Goal: Task Accomplishment & Management: Use online tool/utility

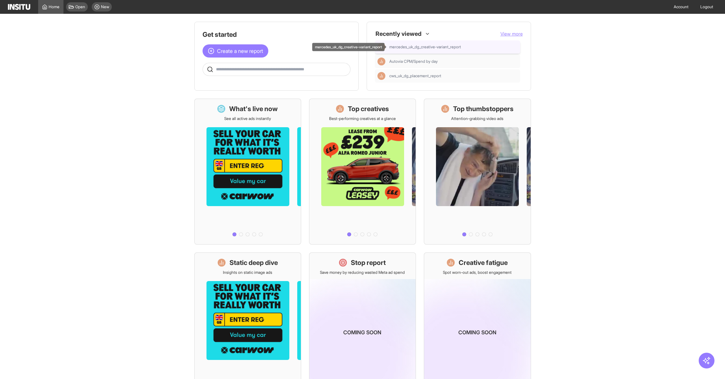
click at [455, 48] on span "mercedes_uk_dg_creative-variant_report" at bounding box center [425, 46] width 72 height 5
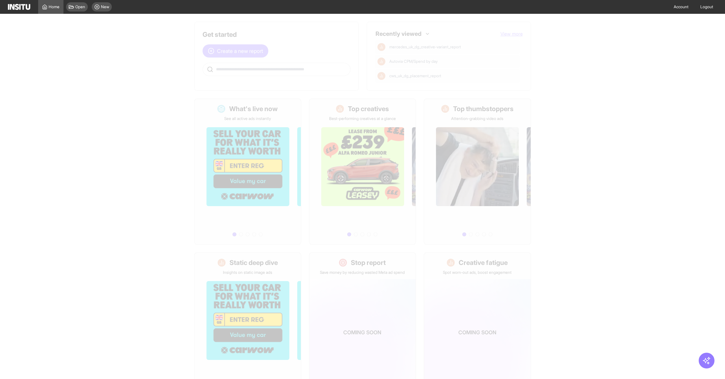
select select "**"
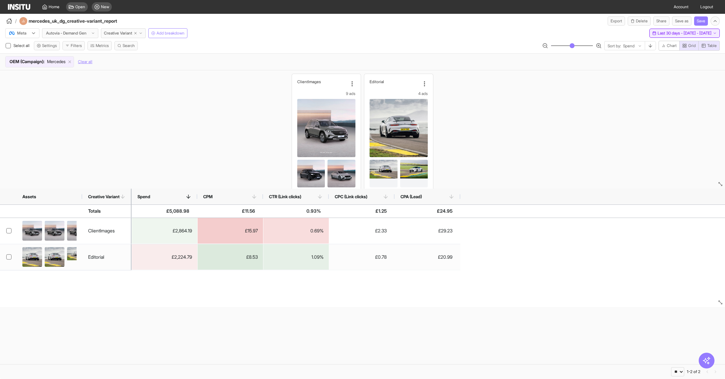
click at [704, 34] on span "Last 30 days - [DATE] - [DATE]" at bounding box center [685, 33] width 54 height 5
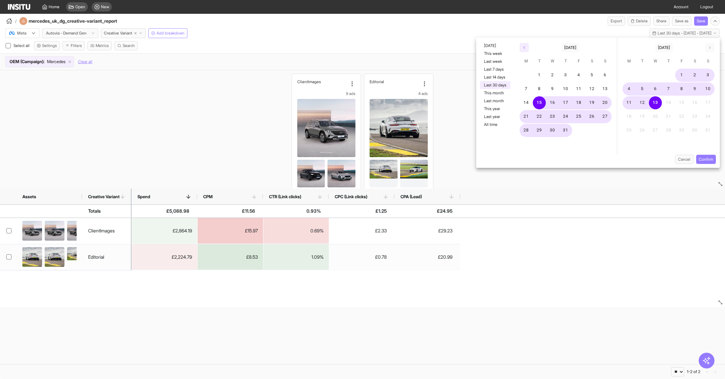
click at [523, 46] on icon "button" at bounding box center [524, 48] width 4 height 4
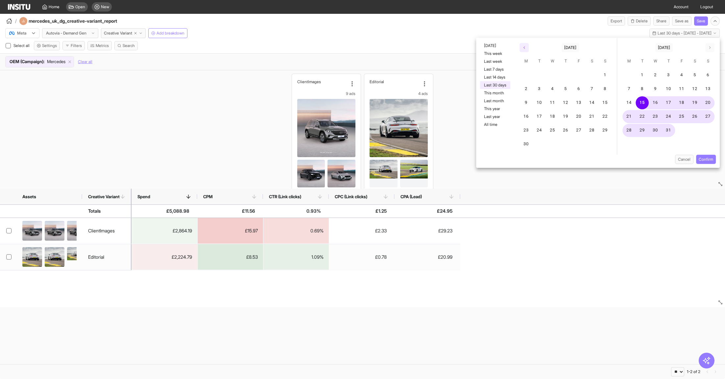
click at [523, 47] on icon "button" at bounding box center [524, 48] width 4 height 4
click at [537, 74] on button "1" at bounding box center [539, 75] width 13 height 13
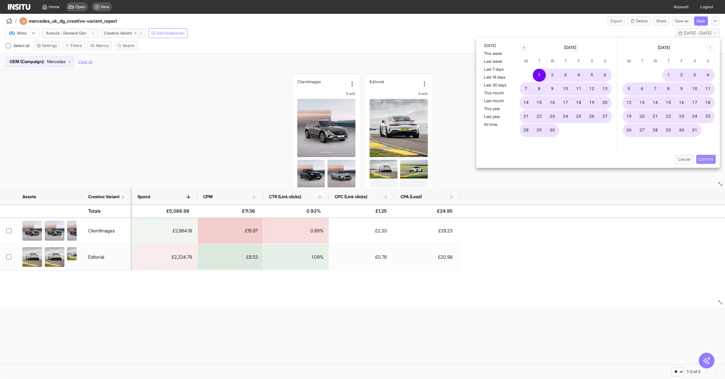
click at [706, 157] on button "Confirm" at bounding box center [706, 159] width 20 height 9
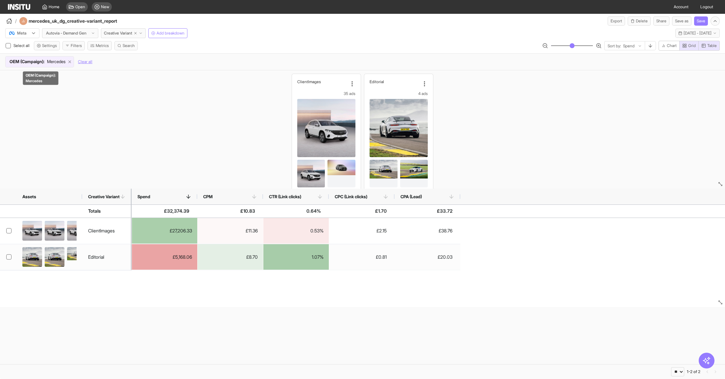
click at [71, 61] on icon at bounding box center [69, 62] width 5 height 5
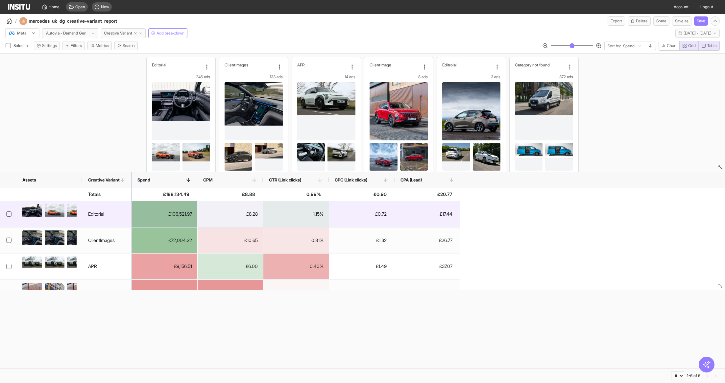
drag, startPoint x: 462, startPoint y: 238, endPoint x: 137, endPoint y: 205, distance: 326.3
click at [137, 205] on div "£106,521.97 £8.28 1.15% £0.72 £17.44 £72,004.22 £10.65 0.81% £1.32 £26.77 £9,15…" at bounding box center [429, 279] width 594 height 157
drag, startPoint x: 86, startPoint y: 210, endPoint x: 146, endPoint y: 225, distance: 62.0
click at [146, 225] on div "Editorial ClientImages APR ClientImage Editroial Category not found £106,521.97…" at bounding box center [362, 245] width 725 height 89
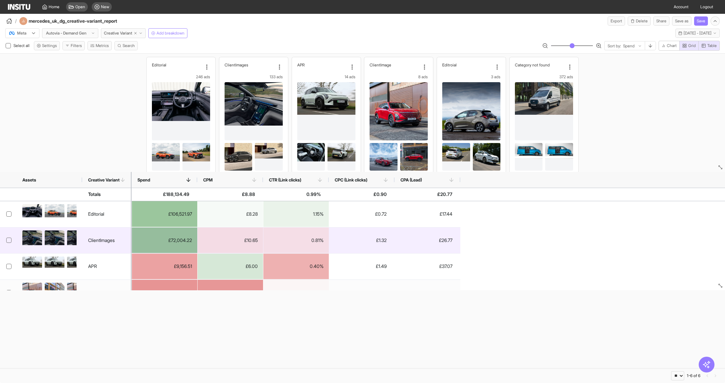
click at [281, 245] on div "0.81%" at bounding box center [295, 241] width 65 height 26
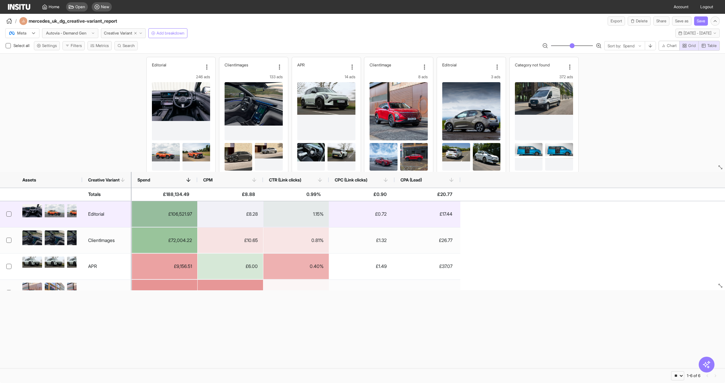
click at [336, 213] on div "£0.72" at bounding box center [361, 214] width 65 height 26
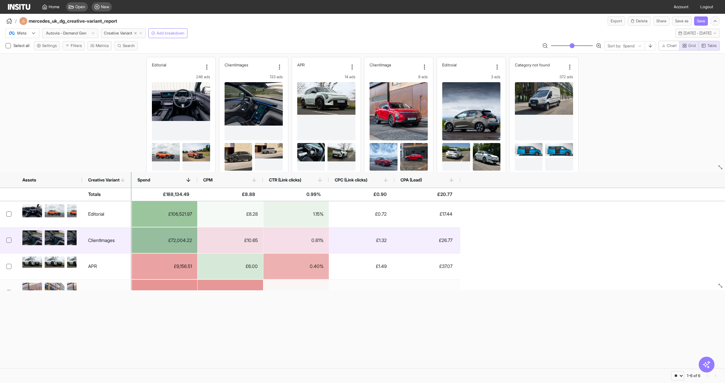
drag, startPoint x: 455, startPoint y: 240, endPoint x: 370, endPoint y: 229, distance: 86.2
click at [371, 230] on div "£72,004.22 £10.65 0.81% £1.32 £26.77" at bounding box center [296, 241] width 329 height 26
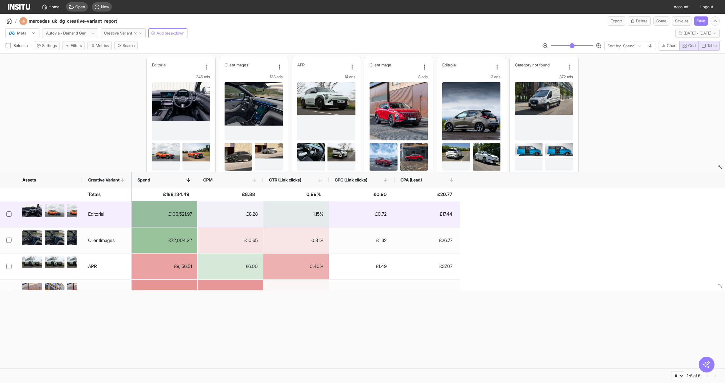
drag, startPoint x: 82, startPoint y: 209, endPoint x: 441, endPoint y: 222, distance: 359.1
click at [441, 225] on div "Editorial ClientImages APR ClientImage Editroial Category not found £106,521.97…" at bounding box center [362, 245] width 725 height 89
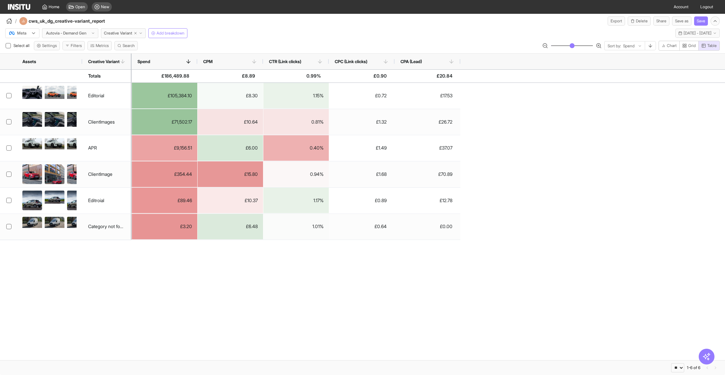
select select "**"
